Goal: Task Accomplishment & Management: Complete application form

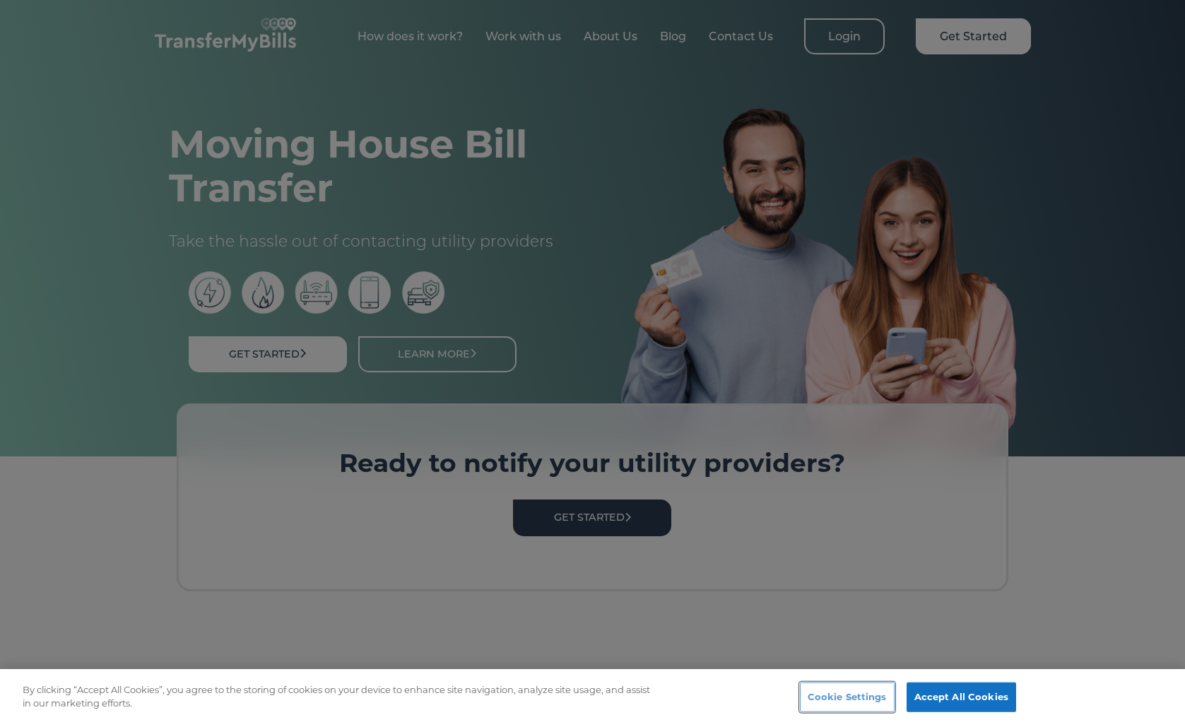
click at [848, 694] on button "Cookie Settings" at bounding box center [847, 697] width 95 height 30
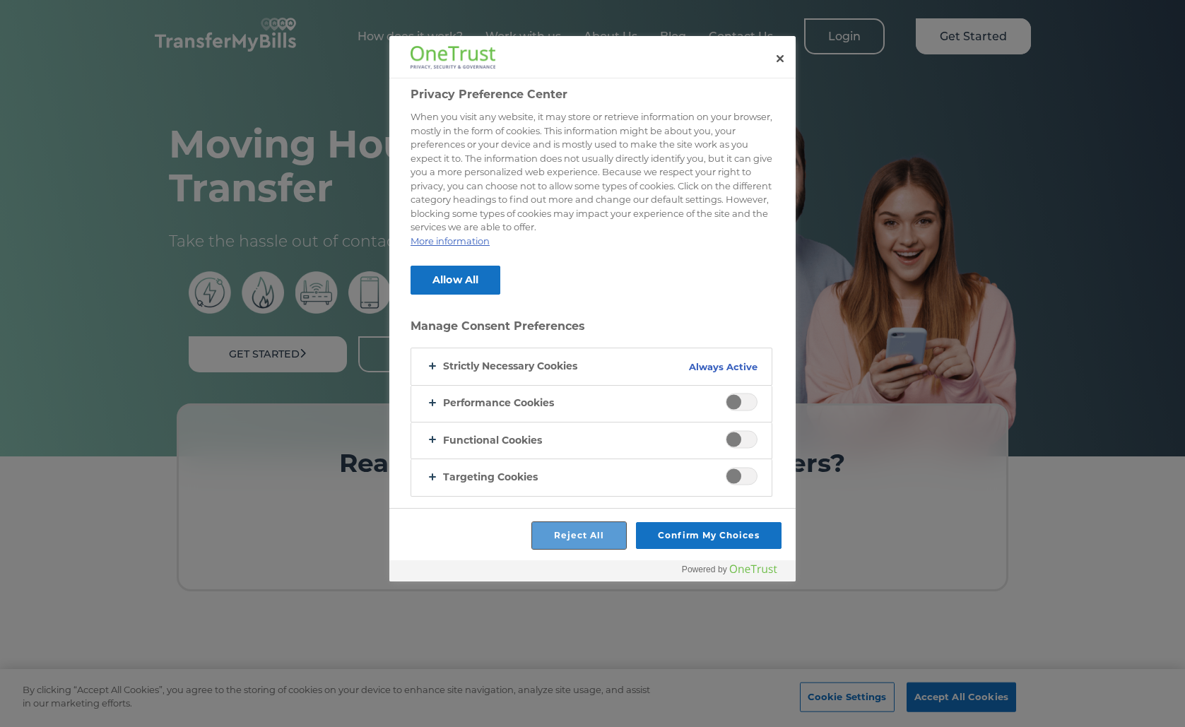
click at [573, 538] on button "Reject All" at bounding box center [579, 535] width 94 height 27
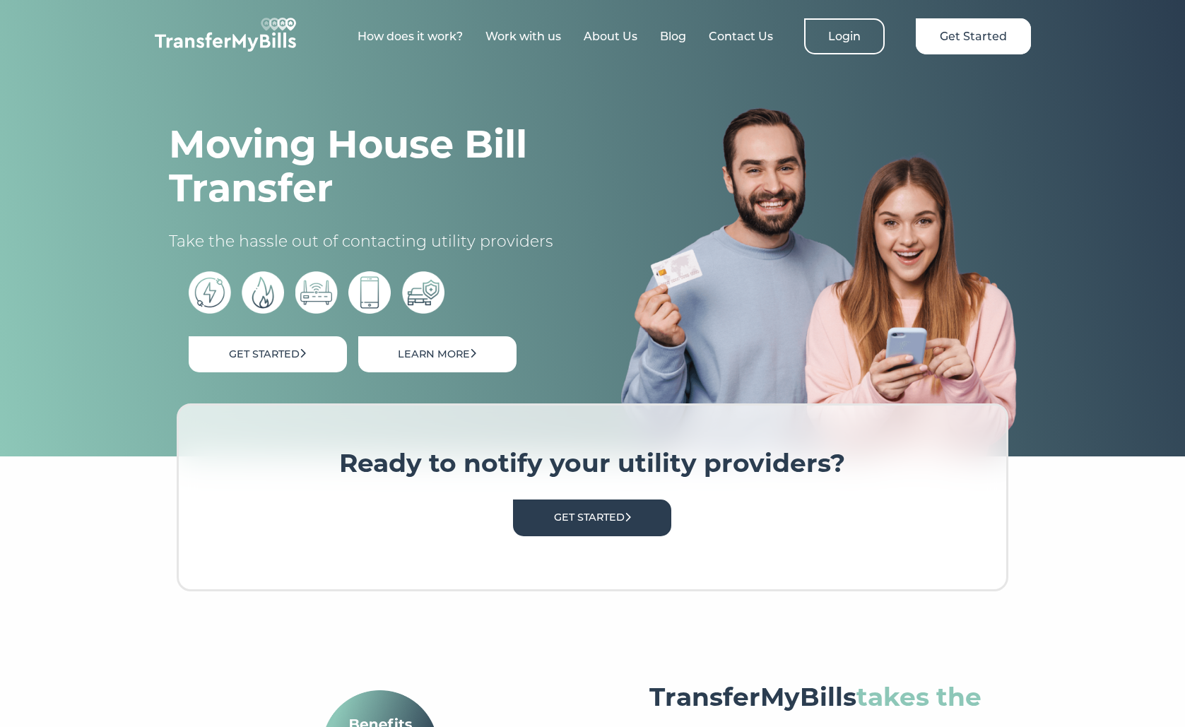
click at [410, 352] on link "Learn More" at bounding box center [437, 354] width 158 height 36
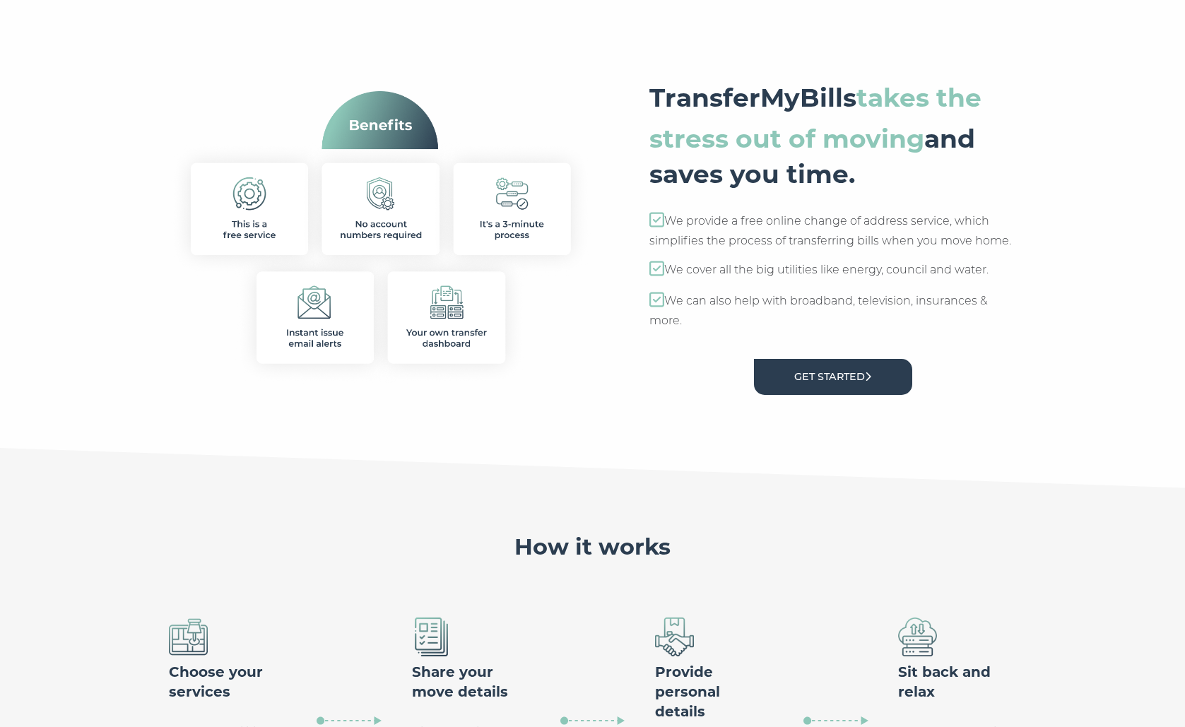
scroll to position [632, 0]
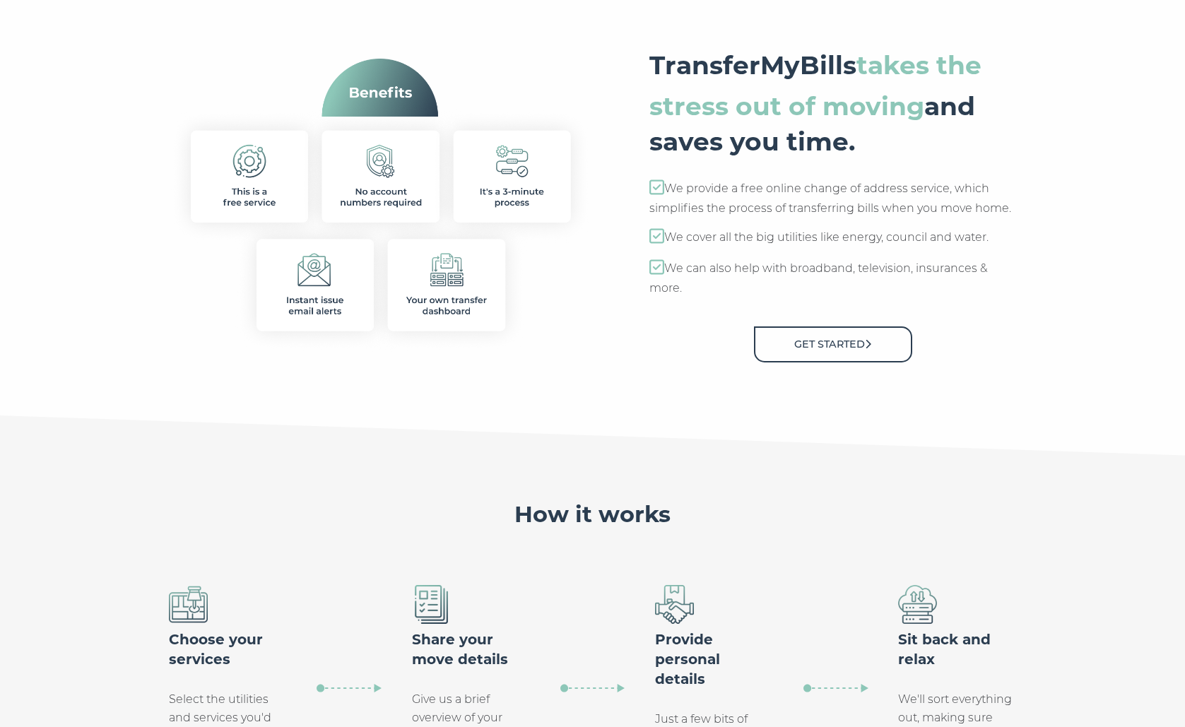
click at [856, 343] on link "Get Started" at bounding box center [833, 344] width 158 height 36
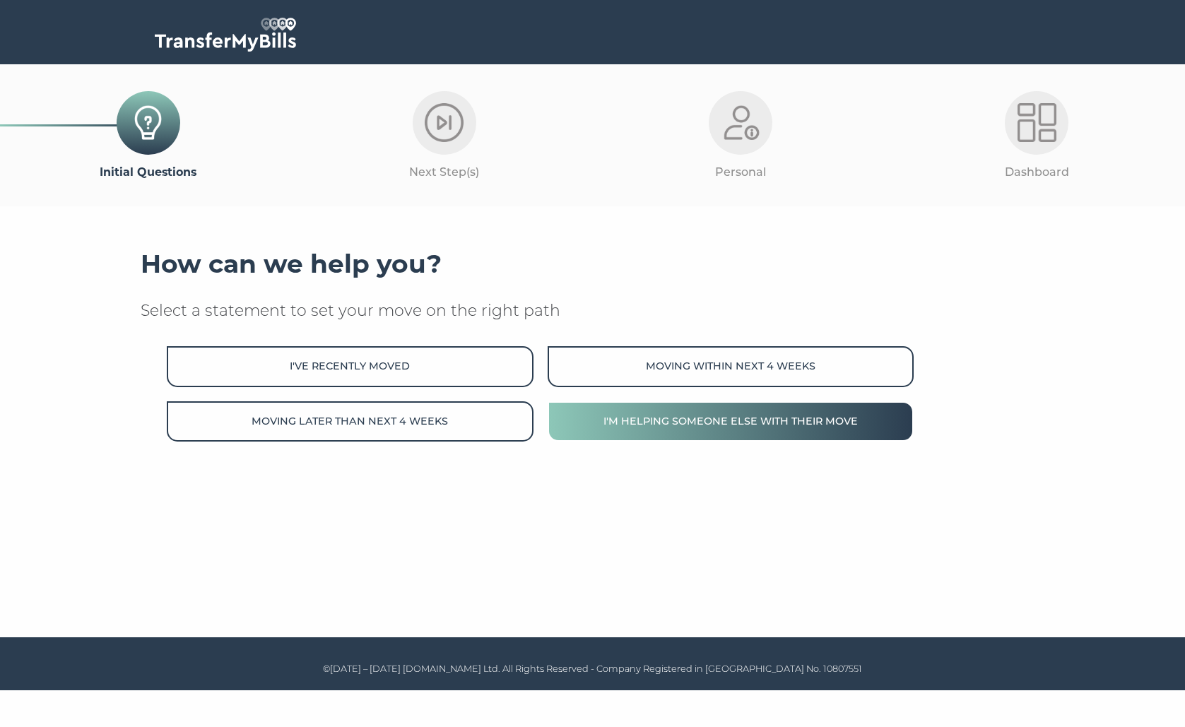
click at [690, 418] on button "I'm helping someone else with their move" at bounding box center [730, 421] width 366 height 40
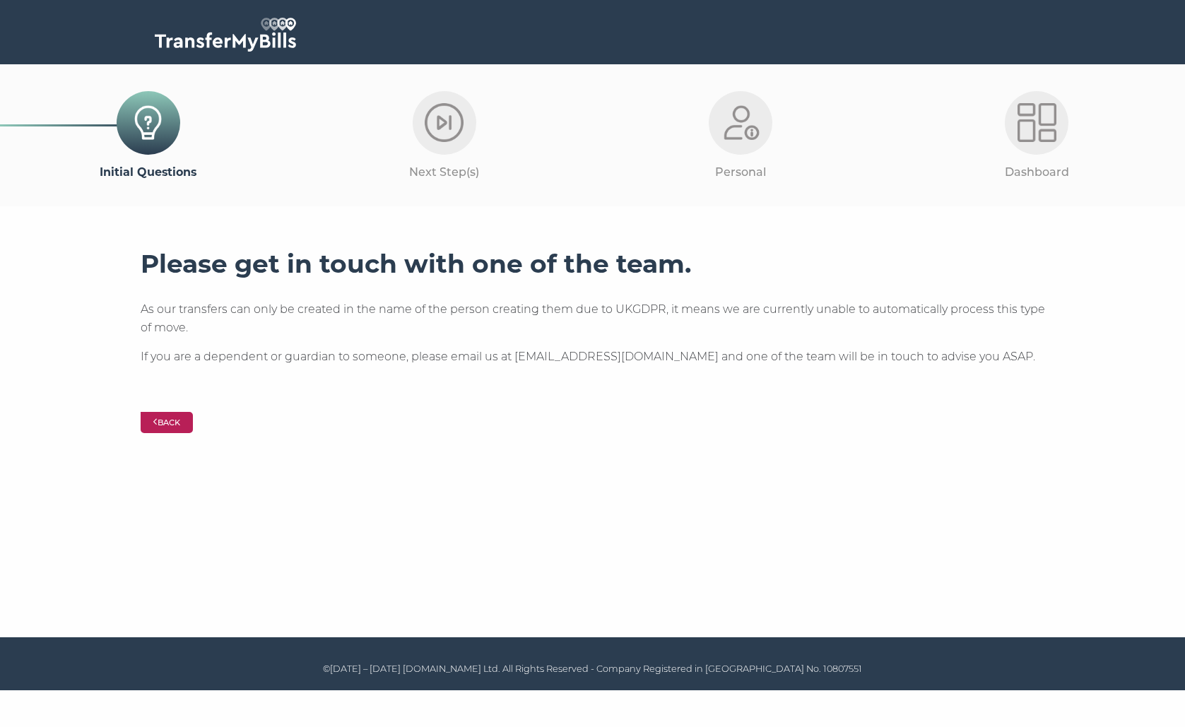
click at [173, 425] on button "Back" at bounding box center [167, 422] width 53 height 21
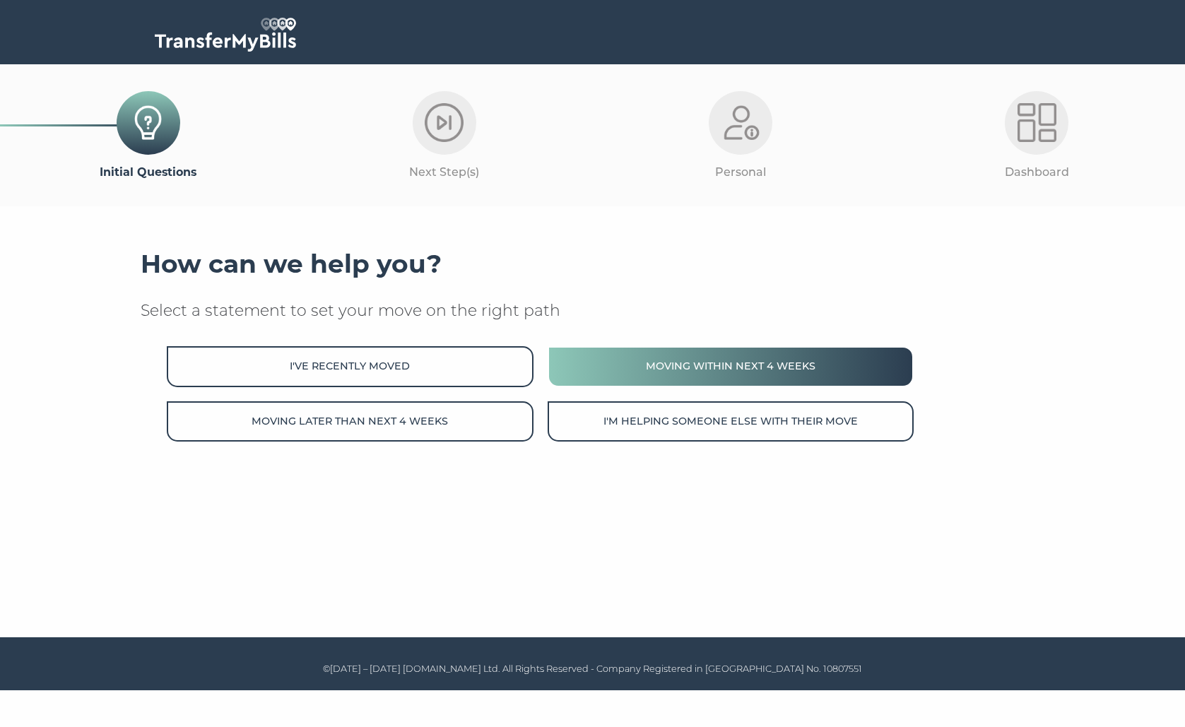
click at [621, 367] on button "Moving within next 4 weeks" at bounding box center [730, 366] width 366 height 40
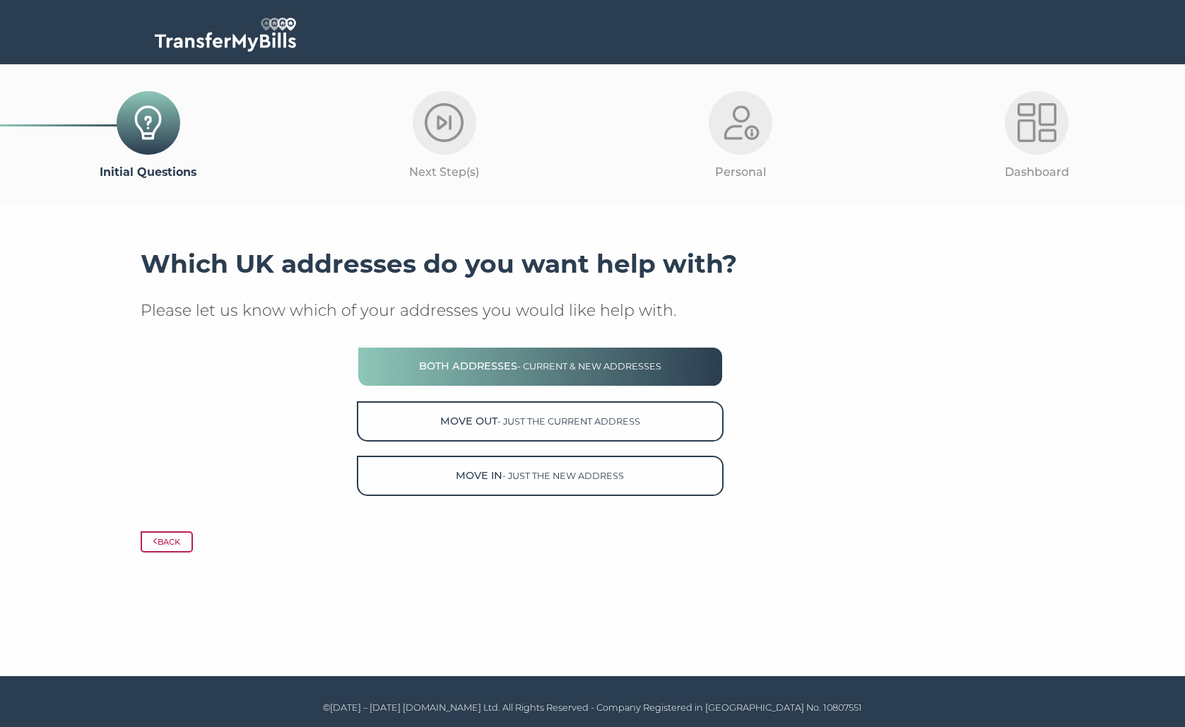
click at [630, 361] on span "- current & new addresses" at bounding box center [589, 366] width 144 height 11
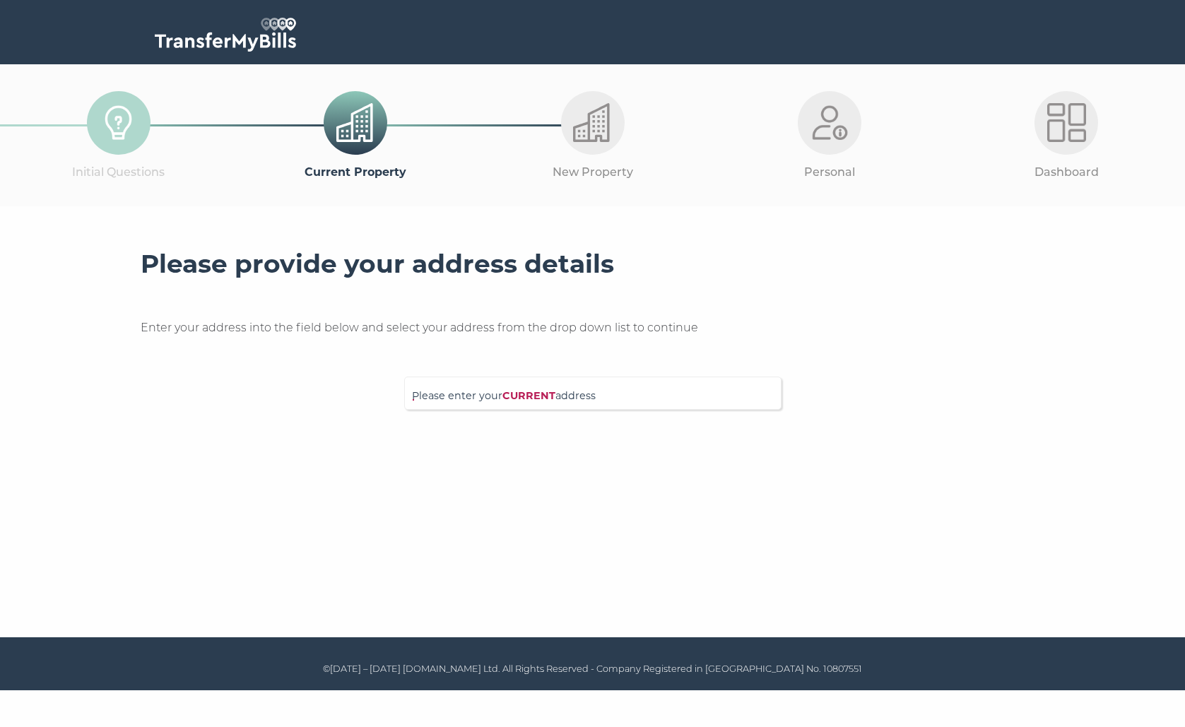
click at [514, 398] on strong "CURRENT" at bounding box center [528, 395] width 53 height 13
click at [514, 398] on input "Please enter your CURRENT address" at bounding box center [564, 391] width 304 height 14
